Goal: Download file/media

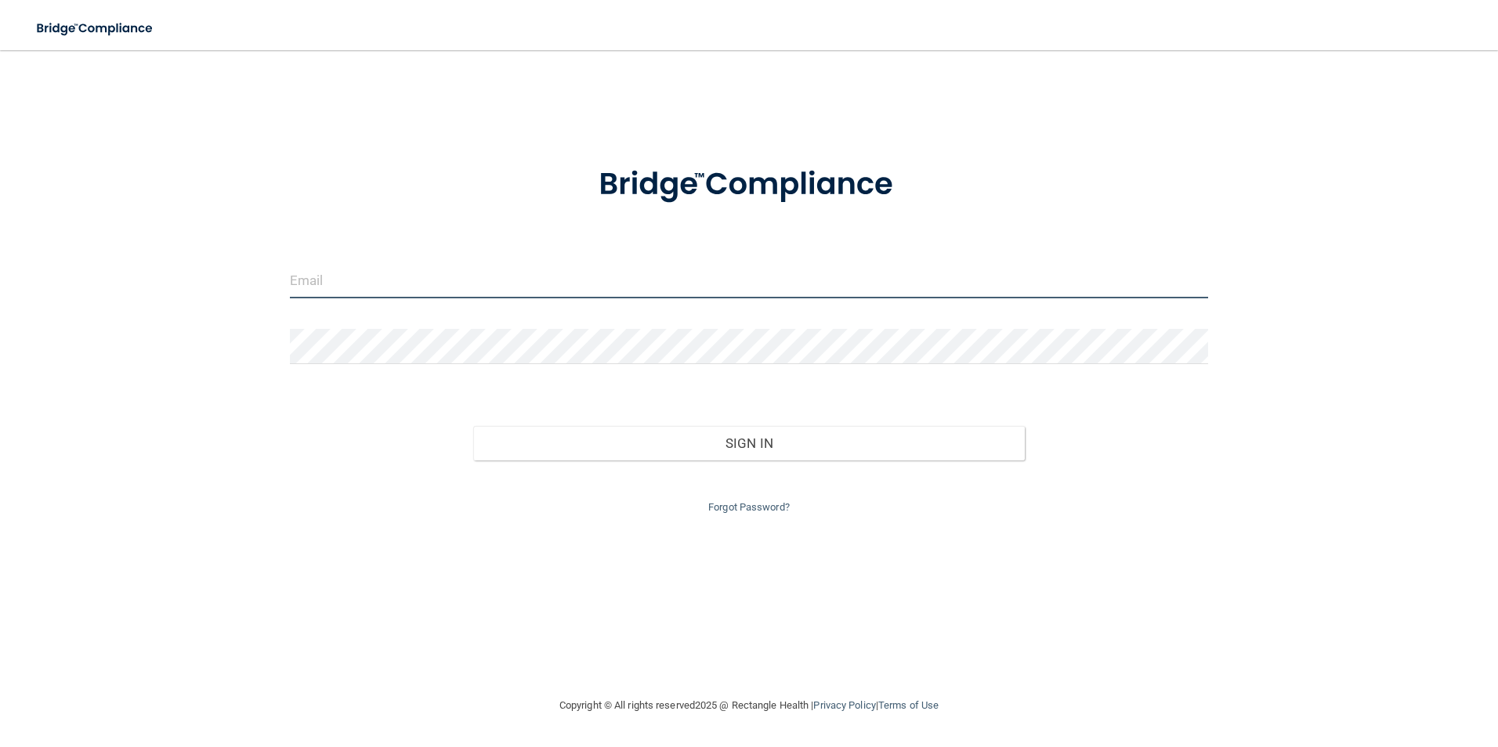
click at [460, 285] on input "email" at bounding box center [749, 280] width 919 height 35
type input "[EMAIL_ADDRESS][DOMAIN_NAME]"
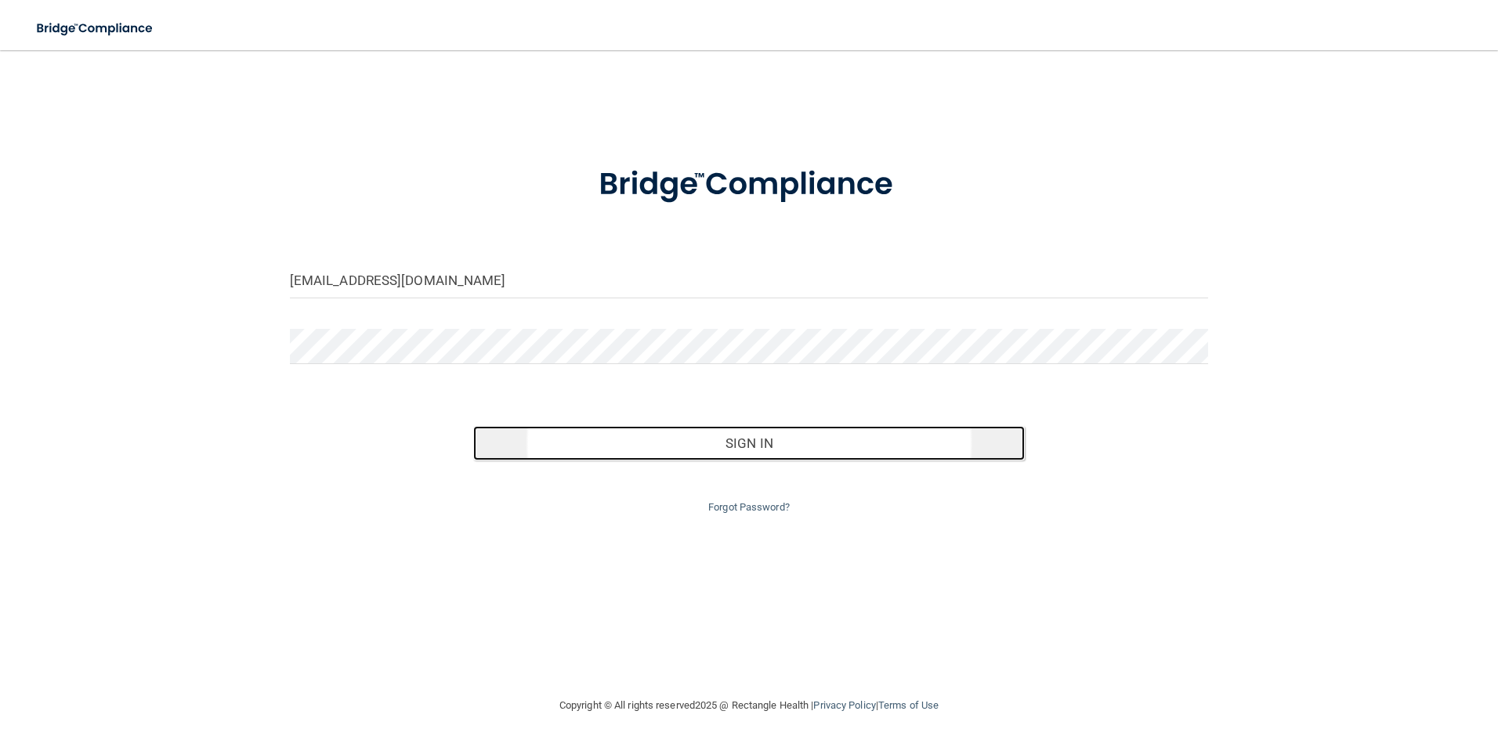
click at [691, 449] on button "Sign In" at bounding box center [748, 443] width 551 height 34
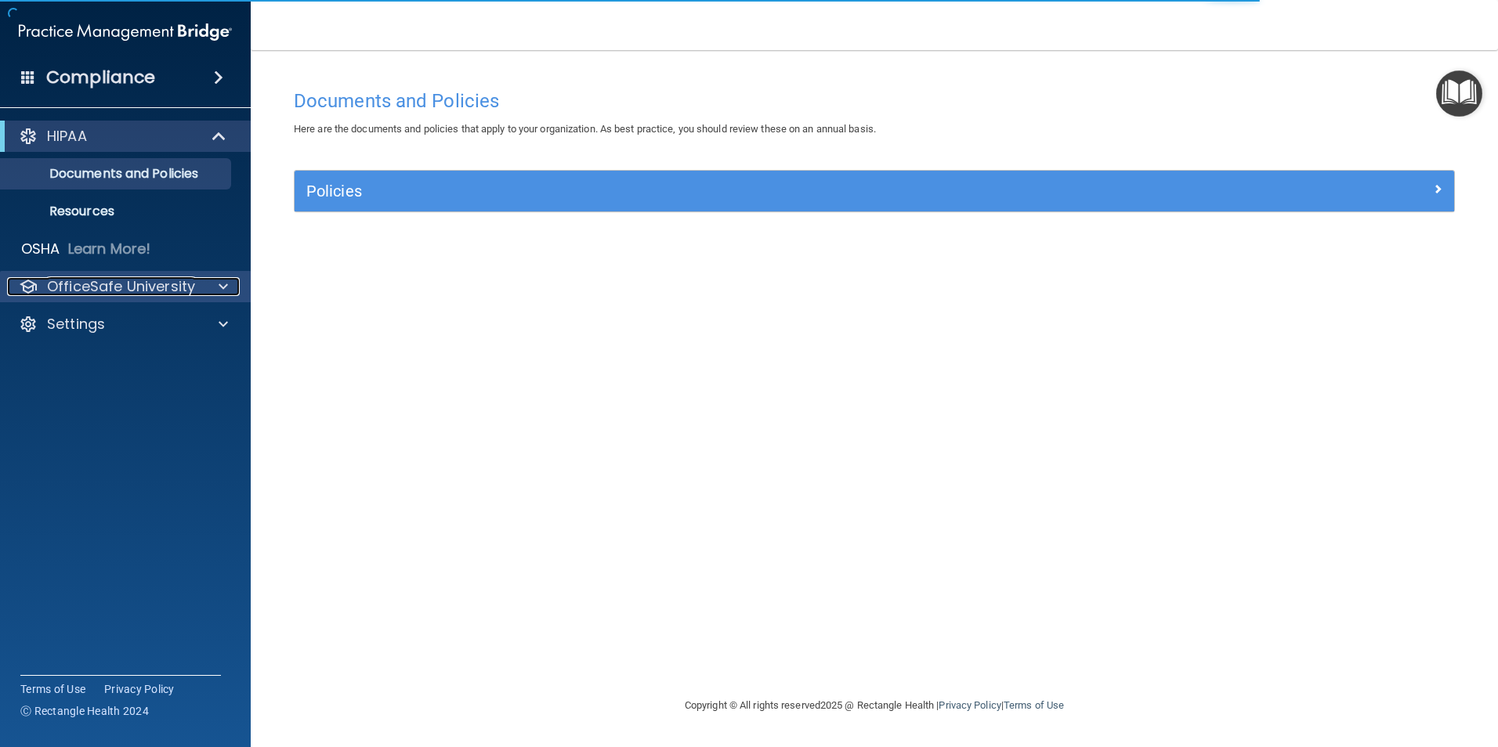
click at [219, 287] on span at bounding box center [223, 286] width 9 height 19
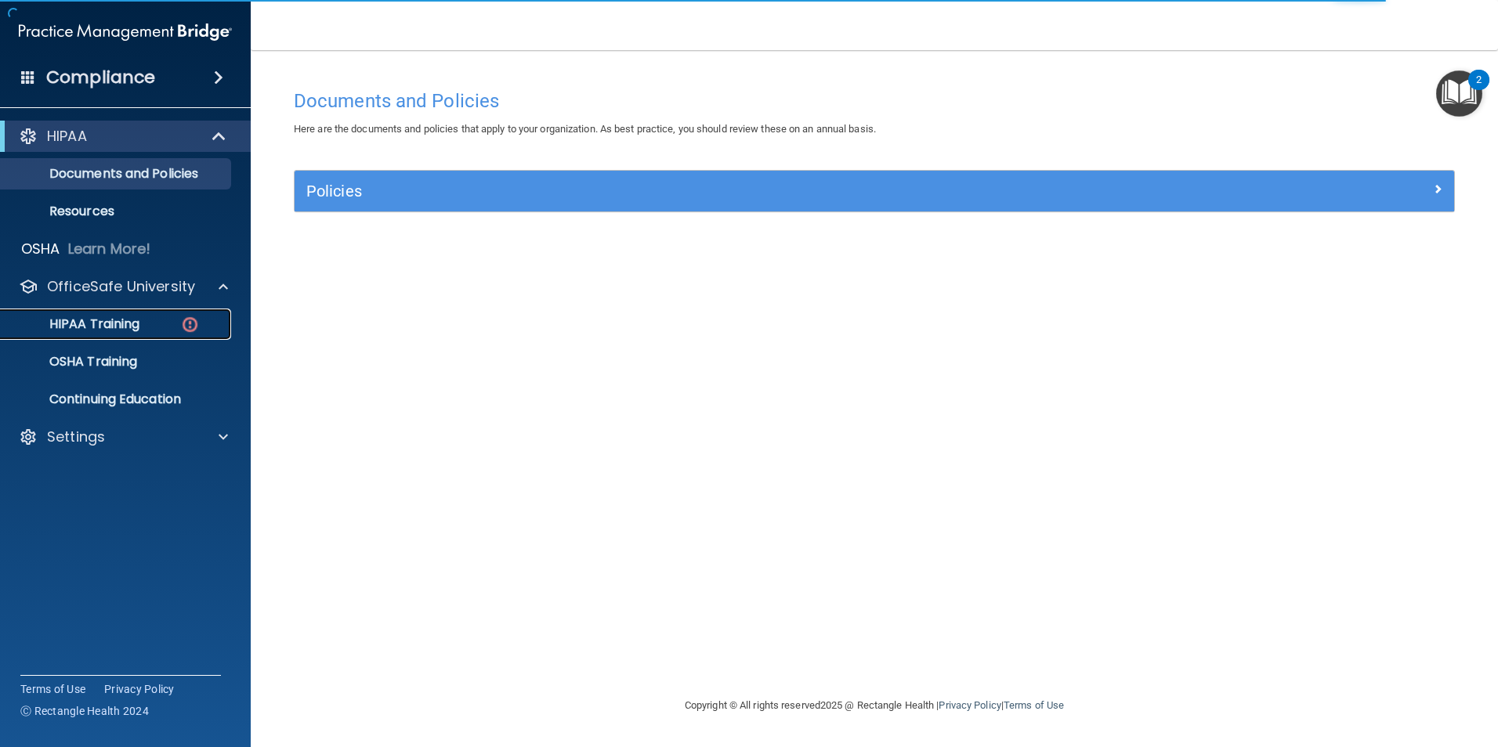
click at [156, 321] on div "HIPAA Training" at bounding box center [117, 324] width 214 height 16
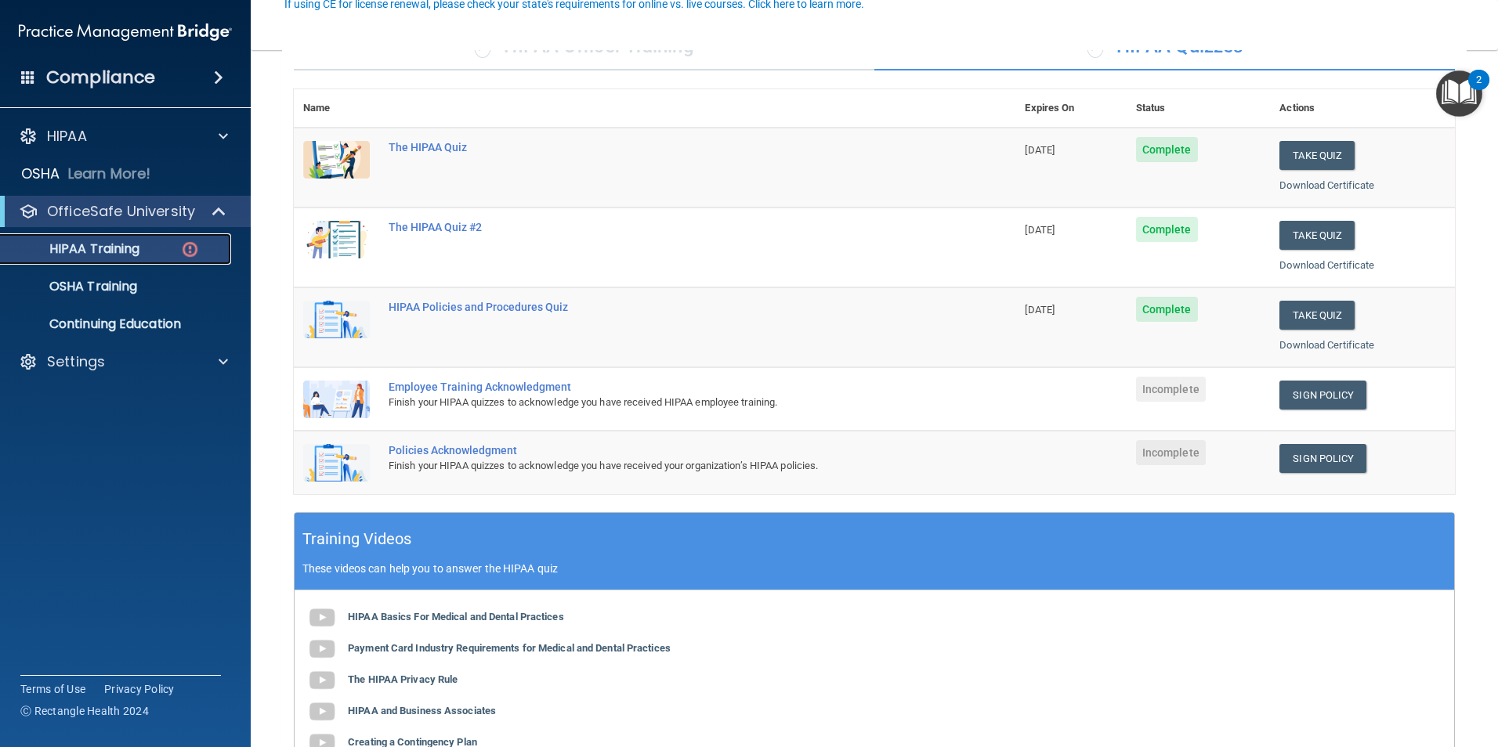
scroll to position [157, 0]
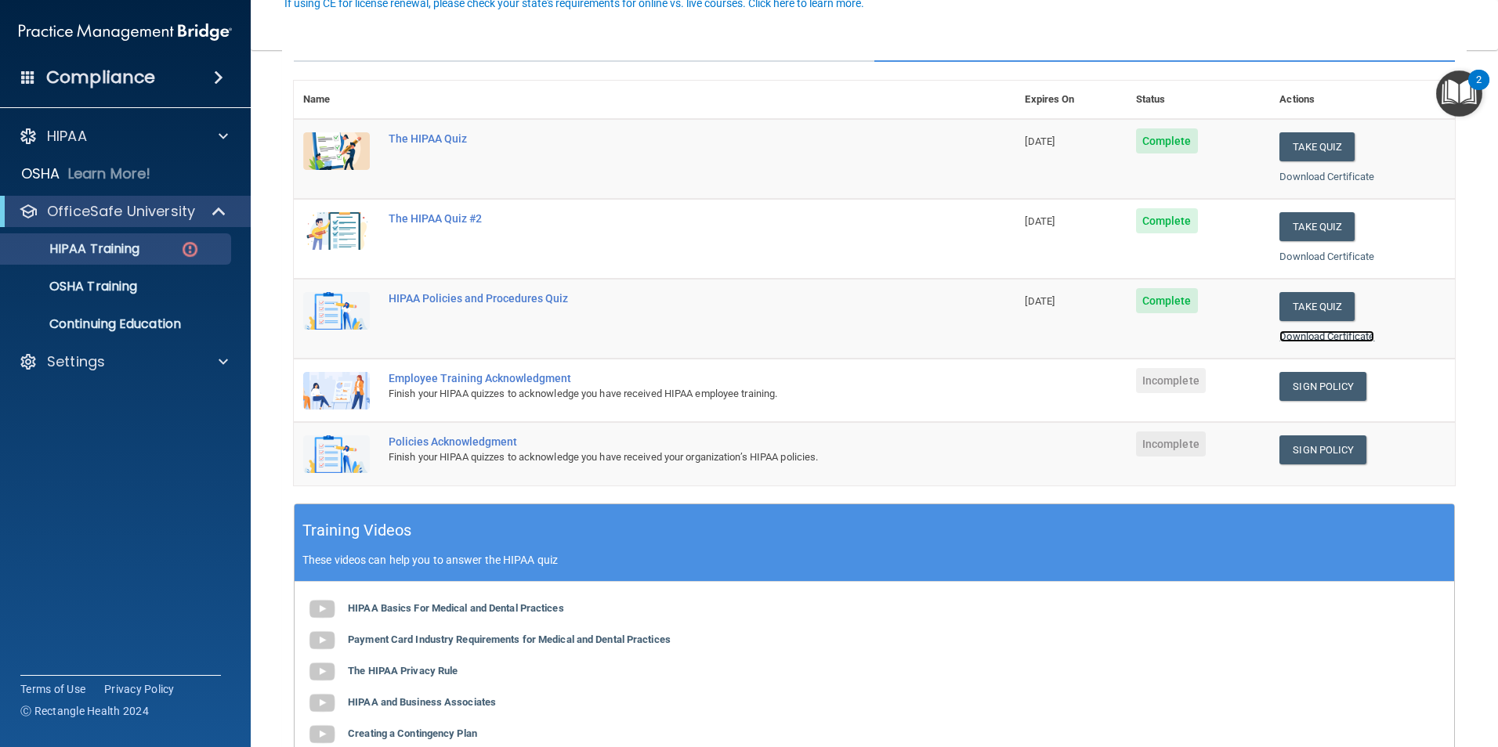
click at [1287, 340] on link "Download Certificate" at bounding box center [1326, 337] width 95 height 12
click at [1297, 255] on link "Download Certificate" at bounding box center [1326, 257] width 95 height 12
